Goal: Task Accomplishment & Management: Use online tool/utility

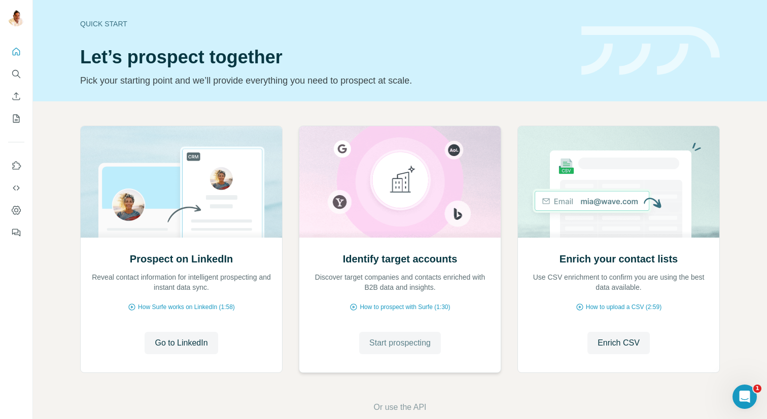
click at [390, 341] on span "Start prospecting" at bounding box center [399, 343] width 61 height 12
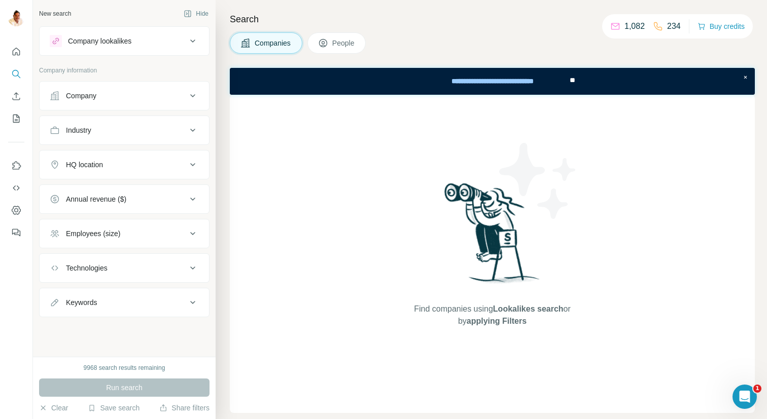
click at [79, 101] on button "Company" at bounding box center [124, 96] width 169 height 24
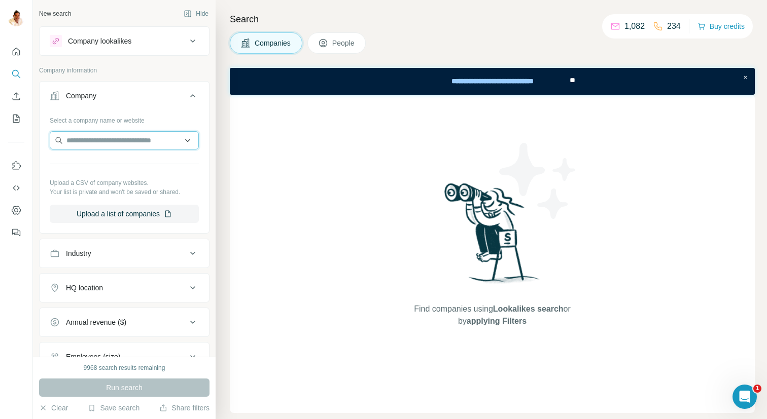
click at [149, 137] on input "text" at bounding box center [124, 140] width 149 height 18
paste input "**********"
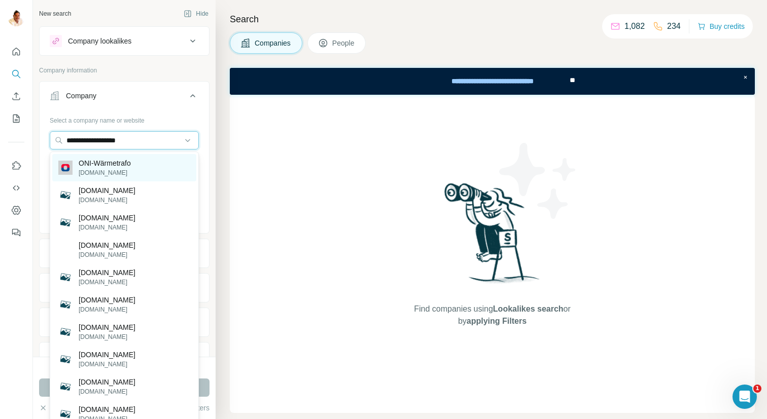
type input "**********"
click at [124, 166] on p "ONI-Wärmetrafo" at bounding box center [105, 163] width 52 height 10
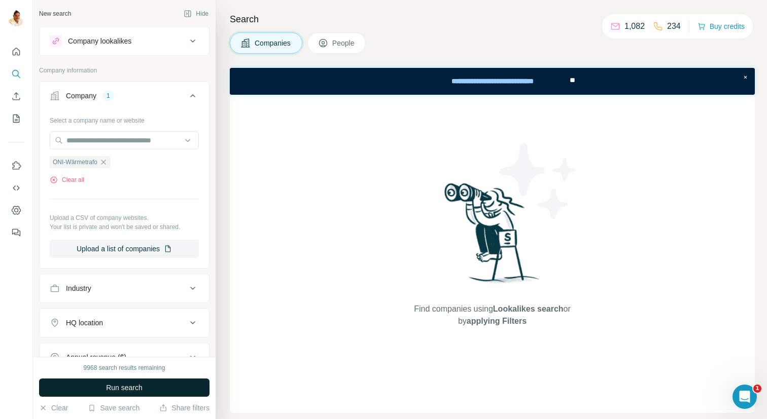
click at [108, 385] on span "Run search" at bounding box center [124, 388] width 37 height 10
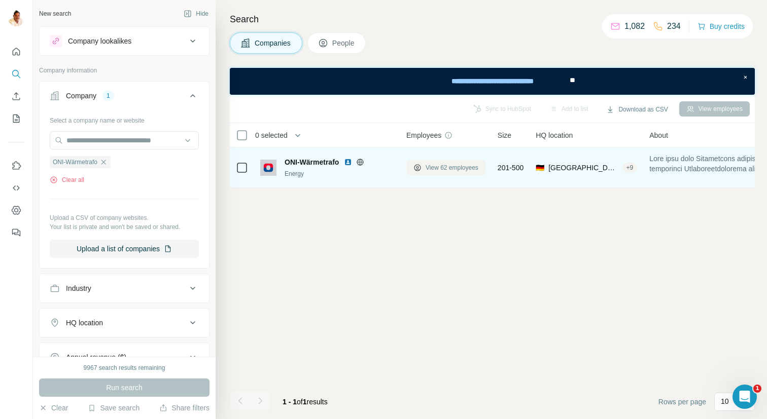
click at [454, 164] on span "View 62 employees" at bounding box center [451, 167] width 53 height 9
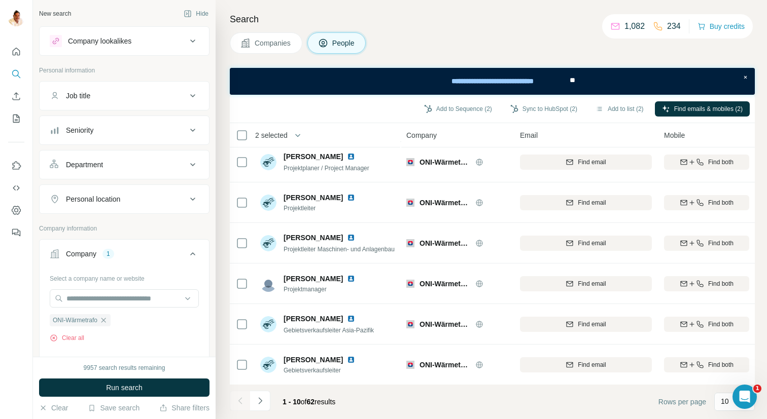
scroll to position [168, 0]
click at [259, 401] on icon "Navigate to next page" at bounding box center [260, 401] width 10 height 10
click at [260, 401] on icon "Navigate to next page" at bounding box center [260, 401] width 4 height 7
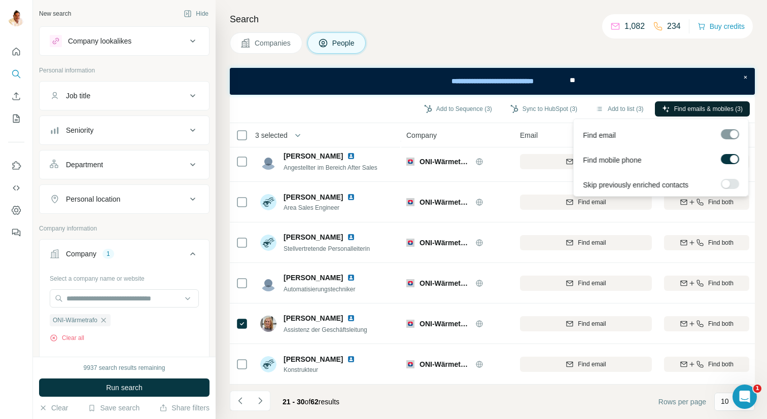
click at [714, 109] on span "Find emails & mobiles (3)" at bounding box center [708, 108] width 68 height 9
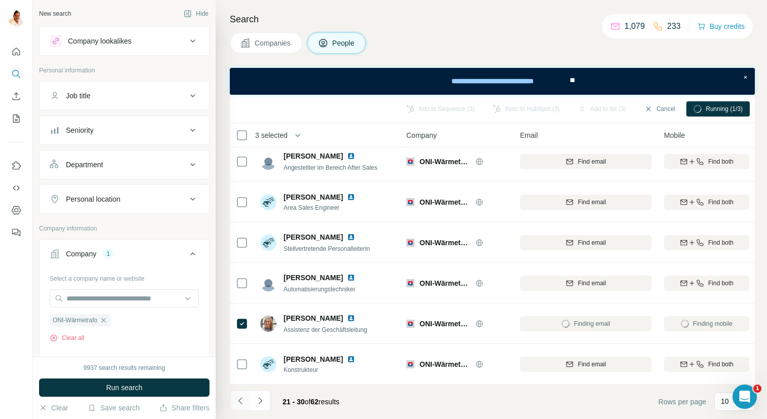
click at [241, 402] on icon "Navigate to previous page" at bounding box center [240, 401] width 10 height 10
click at [241, 402] on div at bounding box center [240, 401] width 20 height 20
click at [240, 401] on div at bounding box center [240, 401] width 20 height 20
click at [262, 397] on icon "Navigate to next page" at bounding box center [260, 401] width 10 height 10
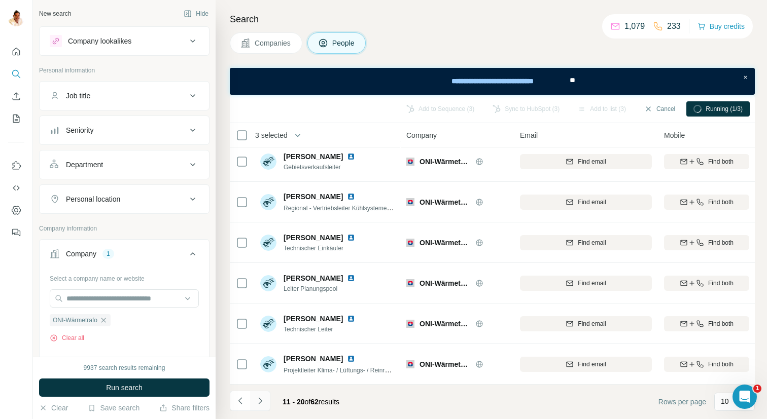
click at [262, 400] on icon "Navigate to next page" at bounding box center [260, 401] width 10 height 10
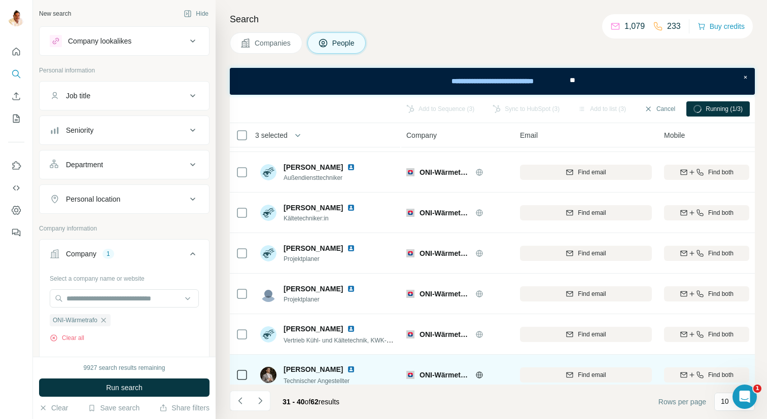
scroll to position [0, 0]
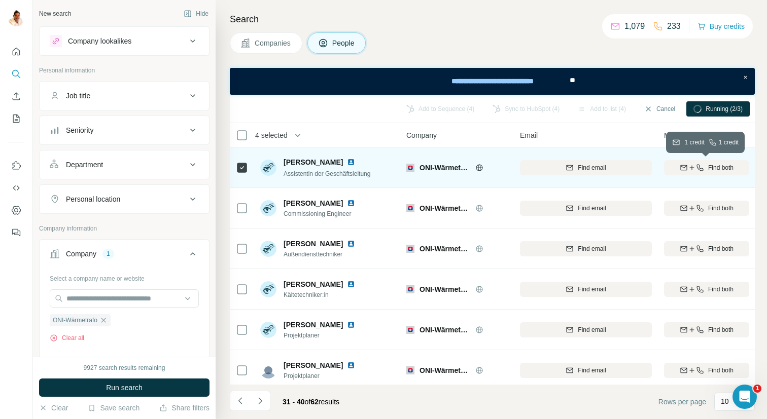
click at [694, 168] on icon "button" at bounding box center [692, 168] width 8 height 8
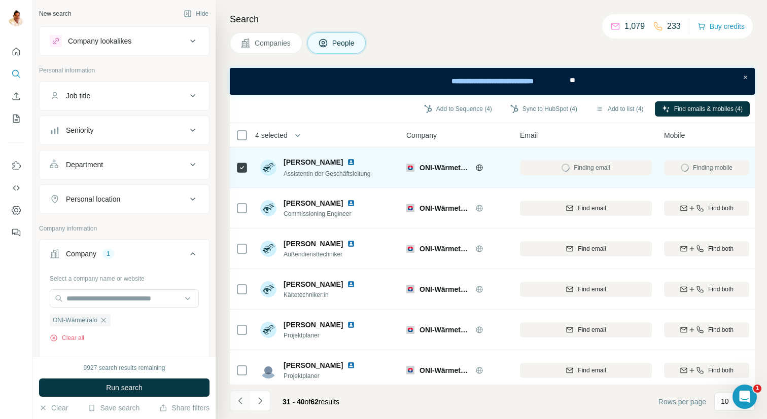
click at [238, 400] on icon "Navigate to previous page" at bounding box center [240, 401] width 10 height 10
click at [241, 400] on icon "Navigate to previous page" at bounding box center [240, 401] width 10 height 10
click at [243, 400] on icon "Navigate to previous page" at bounding box center [240, 401] width 10 height 10
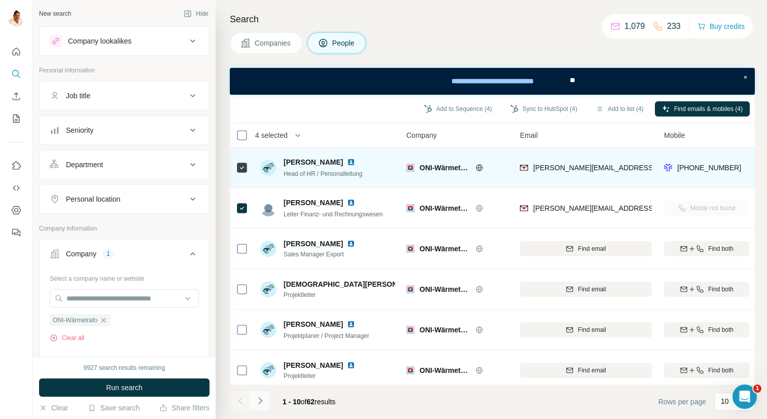
click at [263, 398] on icon "Navigate to next page" at bounding box center [260, 401] width 10 height 10
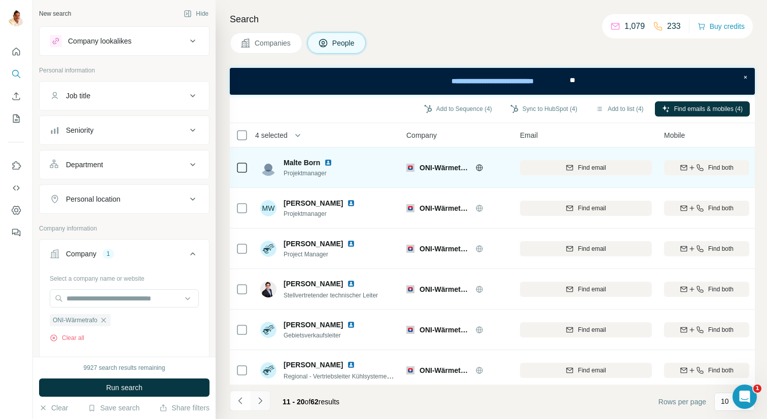
click at [263, 398] on icon "Navigate to next page" at bounding box center [260, 401] width 10 height 10
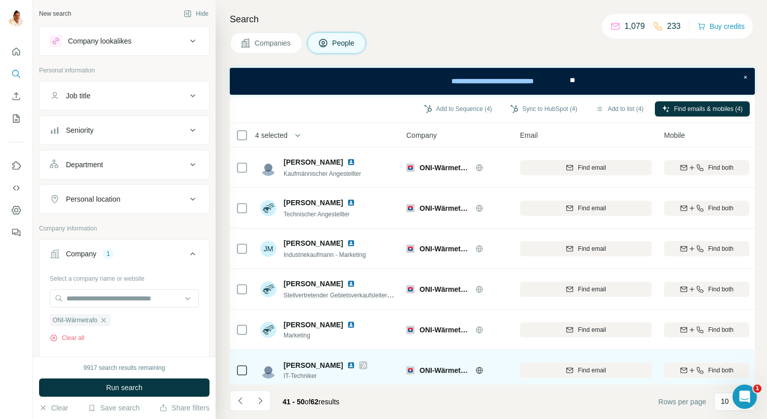
scroll to position [168, 0]
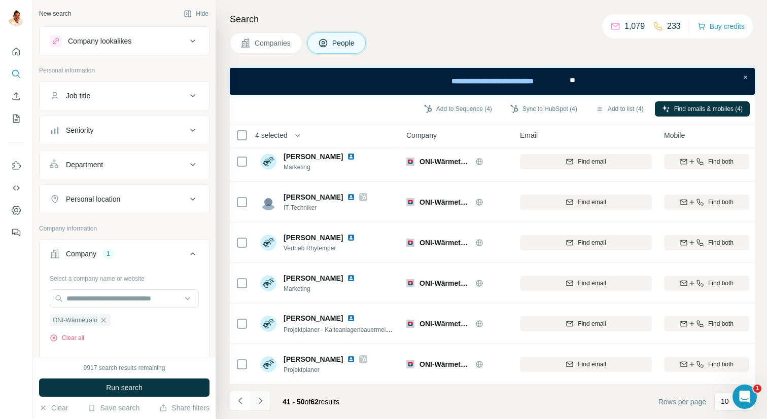
click at [264, 400] on icon "Navigate to next page" at bounding box center [260, 401] width 10 height 10
click at [261, 402] on icon "Navigate to next page" at bounding box center [260, 401] width 4 height 7
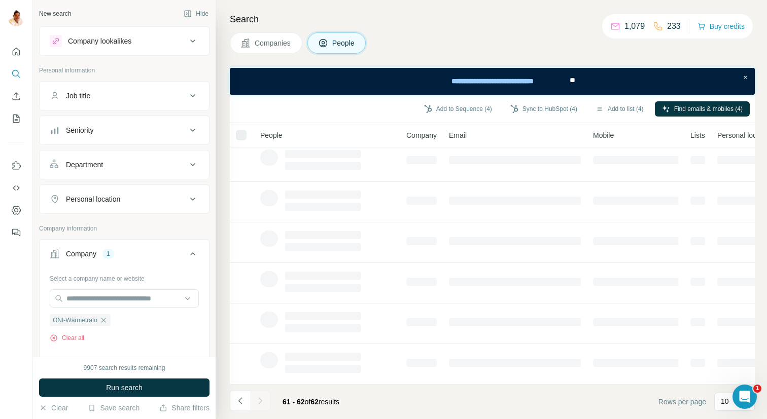
scroll to position [0, 0]
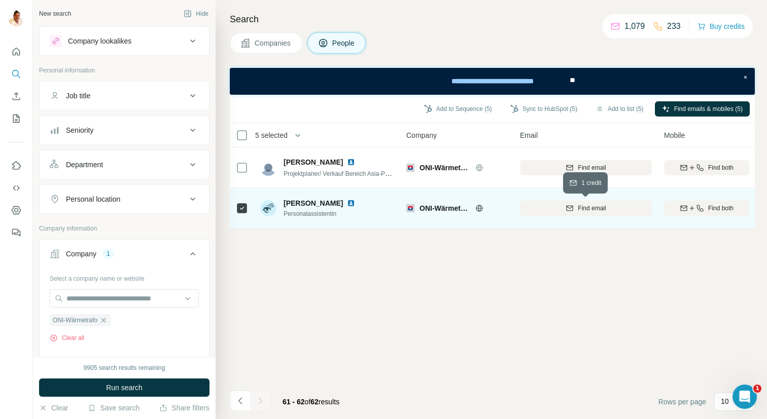
click at [598, 209] on span "Find email" at bounding box center [592, 208] width 28 height 9
click at [533, 108] on button "Sync to HubSpot (5)" at bounding box center [543, 108] width 81 height 15
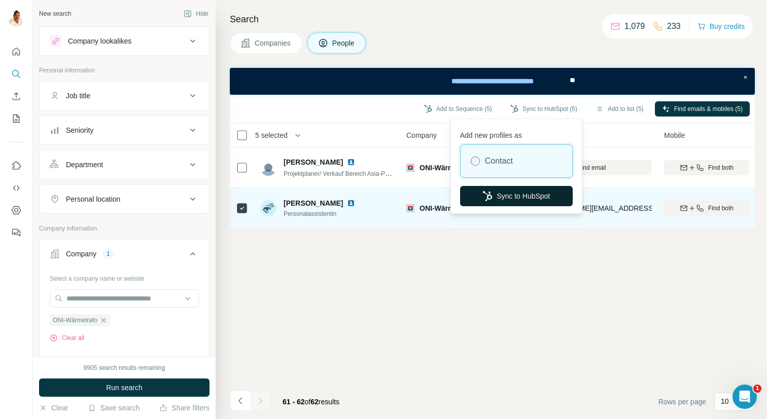
click at [501, 198] on button "Sync to HubSpot" at bounding box center [516, 196] width 113 height 20
